Goal: Transaction & Acquisition: Download file/media

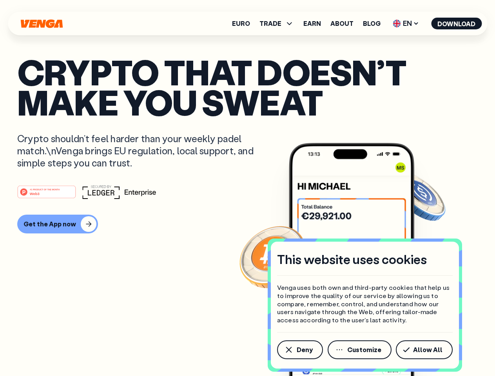
click at [247, 188] on div "#1 PRODUCT OF THE MONTH Web3" at bounding box center [247, 192] width 460 height 14
click at [299, 350] on span "Deny" at bounding box center [305, 350] width 16 height 6
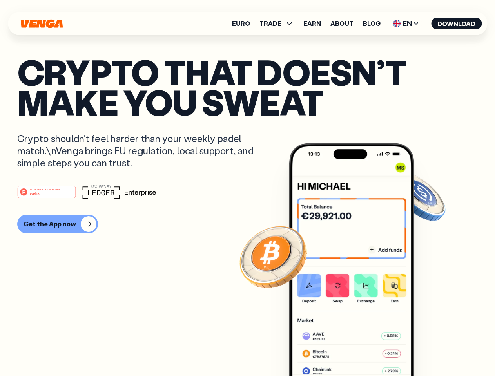
click at [360, 350] on img at bounding box center [351, 274] width 125 height 263
click at [426, 350] on article "Crypto that doesn’t make you sweat Crypto shouldn’t feel harder than your weekl…" at bounding box center [247, 204] width 460 height 294
click at [279, 24] on span "TRADE" at bounding box center [270, 23] width 22 height 6
click at [406, 24] on span "EN" at bounding box center [406, 23] width 32 height 13
click at [456, 24] on button "Download" at bounding box center [456, 24] width 51 height 12
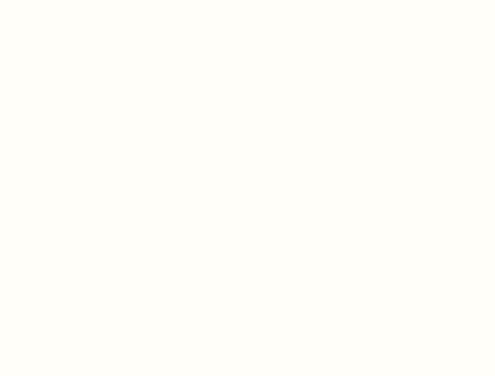
click at [247, 0] on html "This website uses cookies Venga uses both own and third-party cookies that help…" at bounding box center [247, 0] width 495 height 0
click at [56, 0] on html "This website uses cookies Venga uses both own and third-party cookies that help…" at bounding box center [247, 0] width 495 height 0
click at [48, 0] on html "This website uses cookies Venga uses both own and third-party cookies that help…" at bounding box center [247, 0] width 495 height 0
